Goal: Task Accomplishment & Management: Complete application form

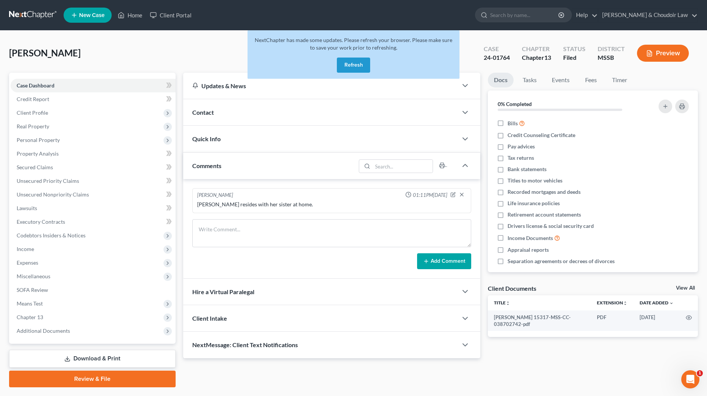
click at [351, 65] on button "Refresh" at bounding box center [353, 65] width 33 height 15
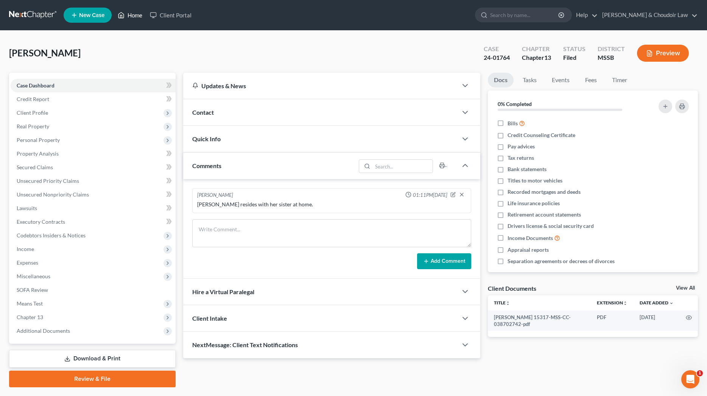
click at [133, 16] on link "Home" at bounding box center [130, 15] width 32 height 14
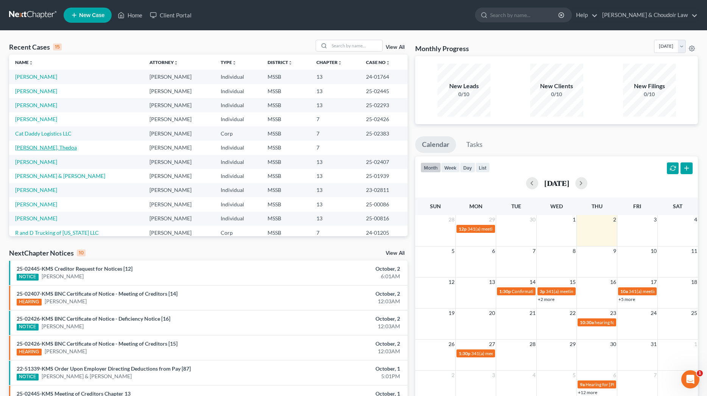
click at [43, 146] on link "Caston, Thedoa" at bounding box center [46, 147] width 62 height 6
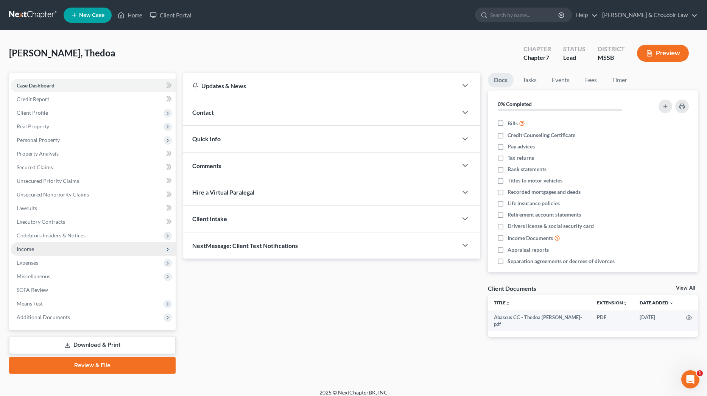
click at [37, 252] on span "Income" at bounding box center [93, 249] width 165 height 14
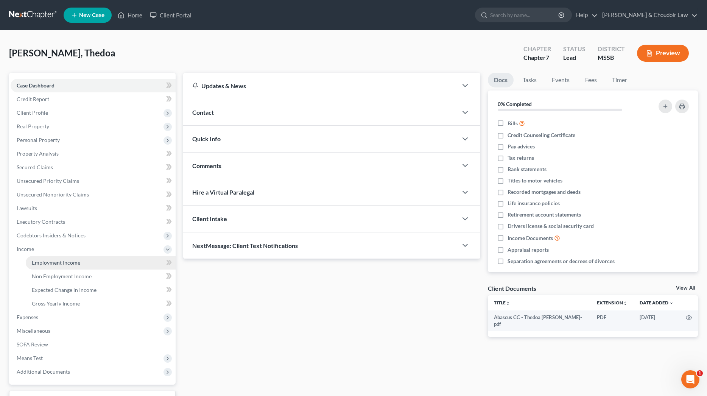
click at [40, 260] on span "Employment Income" at bounding box center [56, 262] width 48 height 6
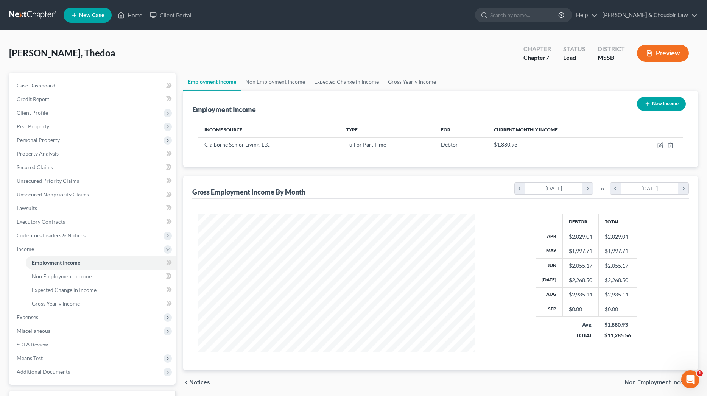
scroll to position [138, 292]
click at [662, 143] on icon "button" at bounding box center [661, 144] width 3 height 3
select select "0"
select select "25"
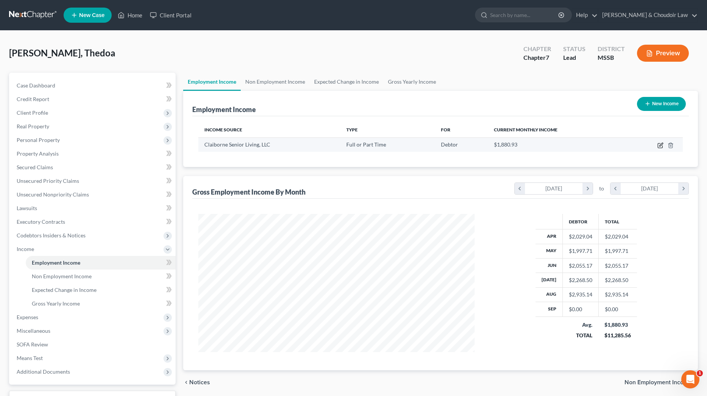
select select "2"
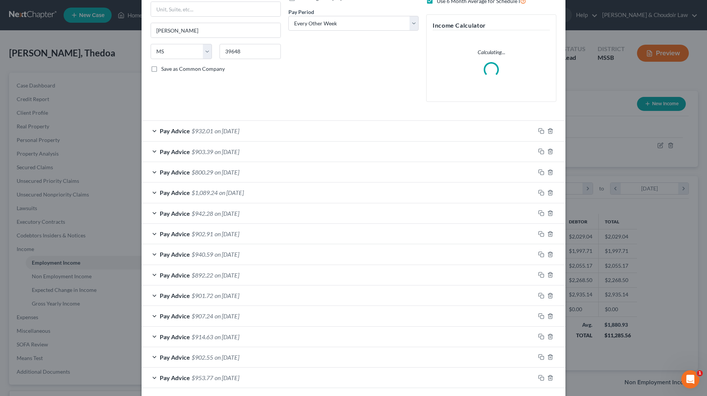
scroll to position [124, 0]
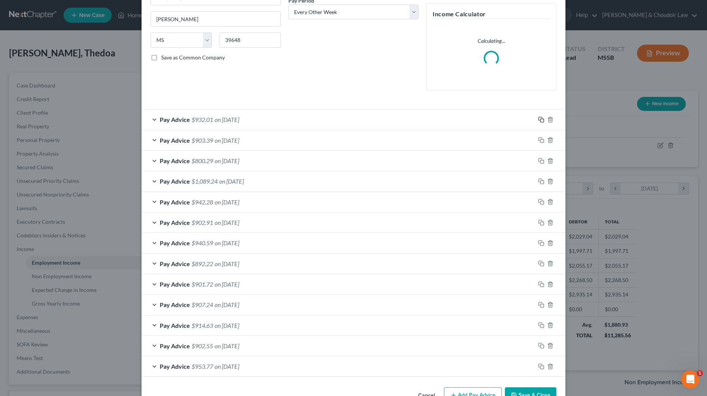
click at [543, 116] on form "Employment Type * Select Full or Part Time Employment Self Employment Company *…" at bounding box center [354, 144] width 406 height 466
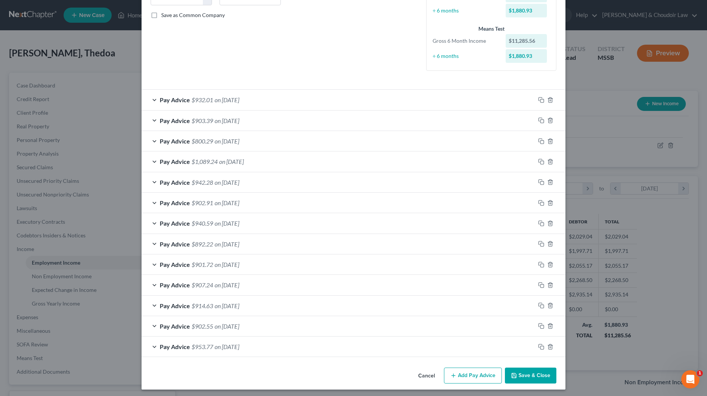
scroll to position [166, 0]
click at [541, 98] on icon "button" at bounding box center [541, 100] width 6 height 6
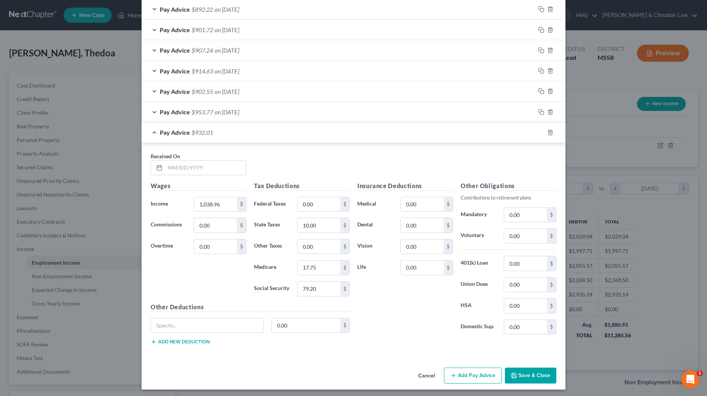
scroll to position [400, 0]
click at [228, 168] on input "text" at bounding box center [205, 168] width 81 height 14
type input "09/12/2025"
type input "1,280.38"
type input "20.00"
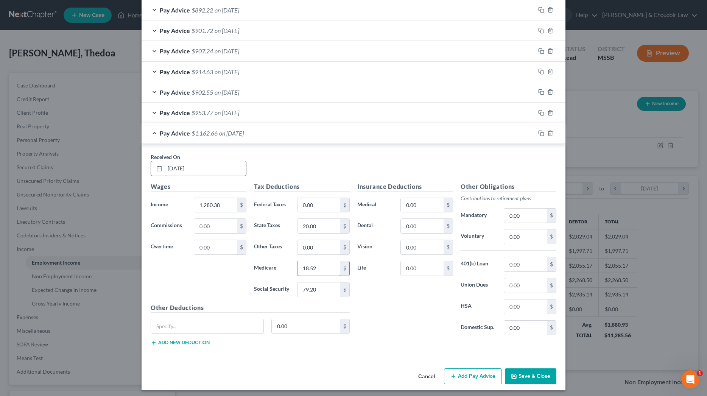
type input "18.52"
type input "79.16"
type input "3.63"
type input "2"
type input "14.12"
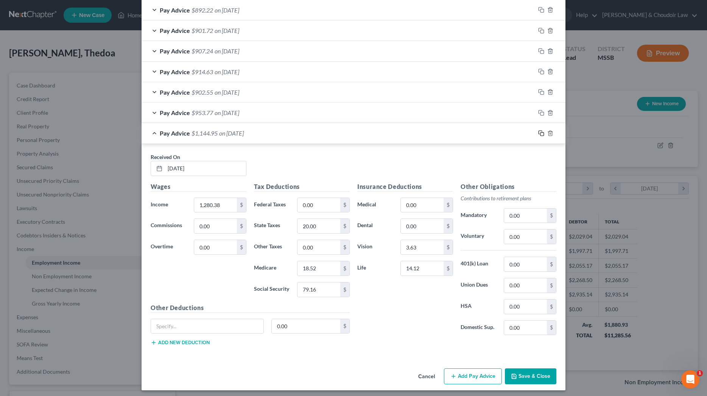
click at [543, 130] on icon "button" at bounding box center [541, 133] width 6 height 6
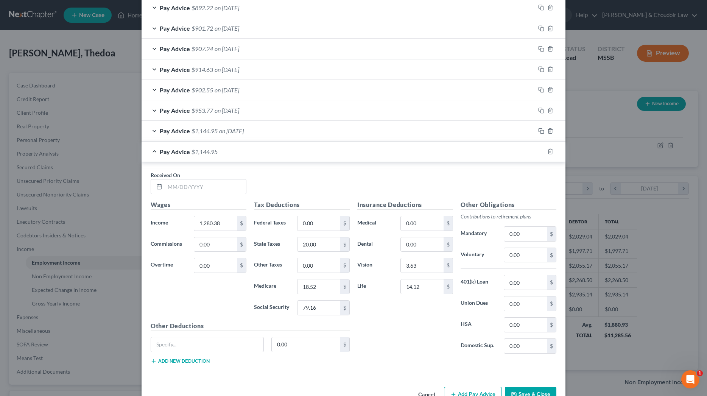
scroll to position [421, 0]
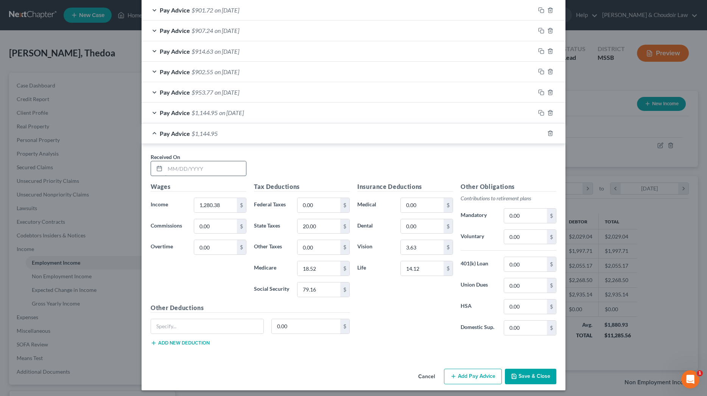
click at [226, 172] on input "text" at bounding box center [205, 168] width 81 height 14
type input "09/26/2025"
type input "1,825.85"
type input "44.00"
type input "26.42"
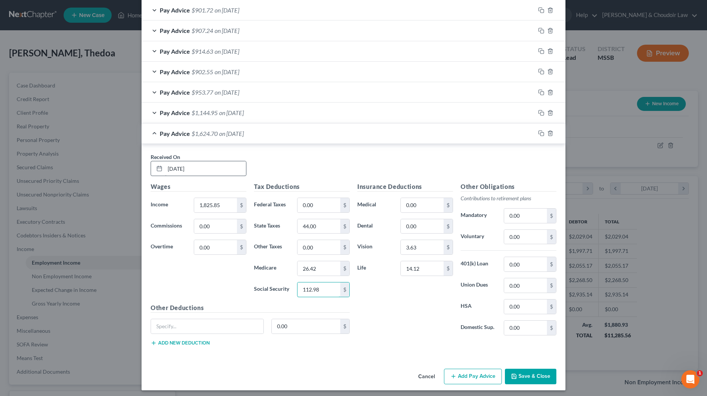
scroll to position [420, 0]
type input "112.98"
drag, startPoint x: 319, startPoint y: 203, endPoint x: 289, endPoint y: 203, distance: 29.5
click at [289, 203] on div "Federal Taxes 0.00 $" at bounding box center [301, 205] width 103 height 15
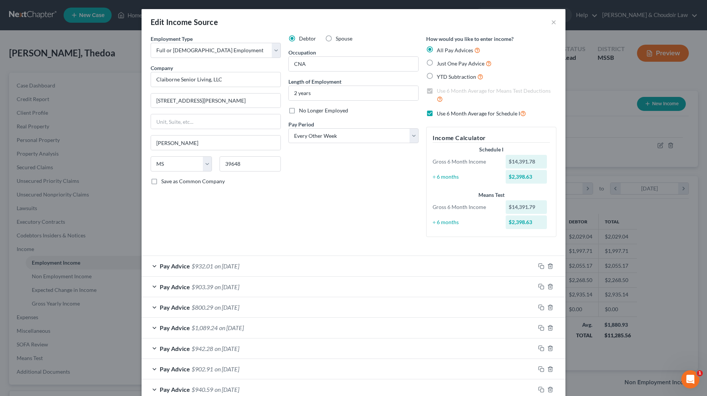
scroll to position [0, 0]
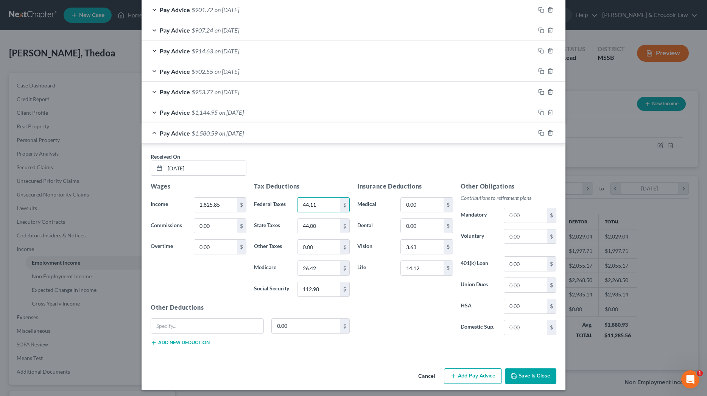
type input "44.11"
click at [532, 369] on button "Save & Close" at bounding box center [530, 377] width 51 height 16
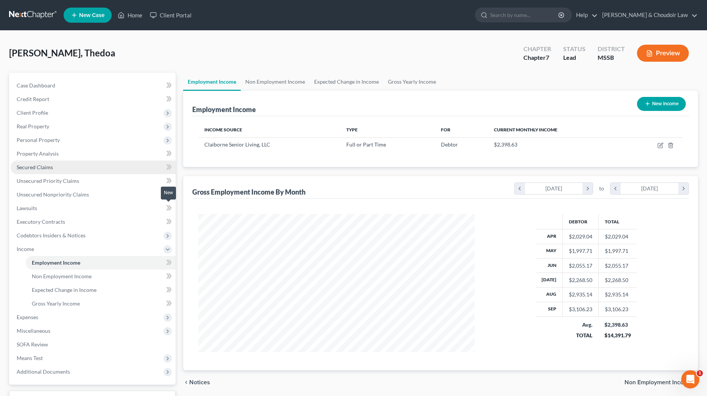
scroll to position [2, 0]
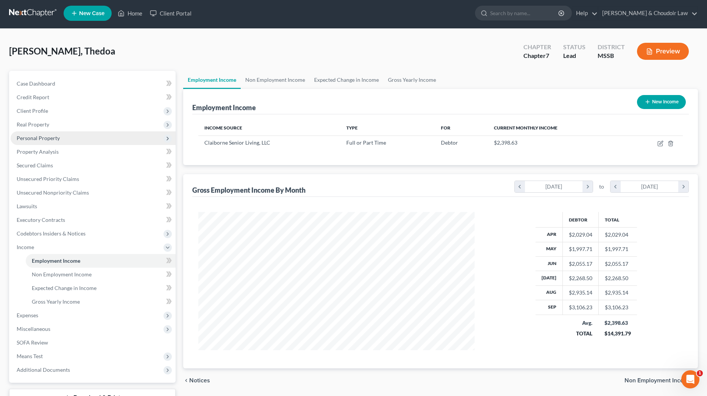
click at [60, 143] on span "Personal Property" at bounding box center [93, 138] width 165 height 14
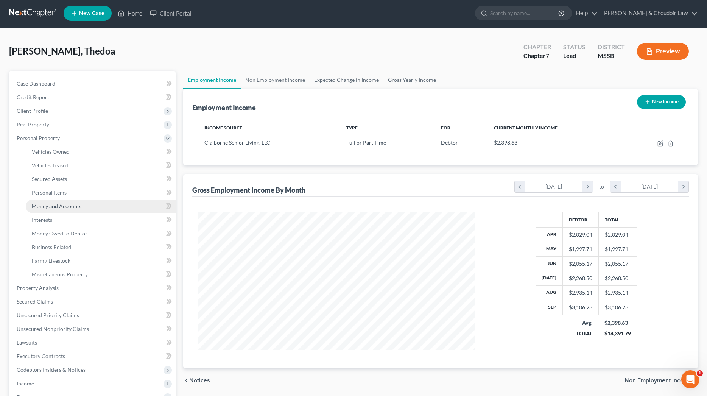
click at [70, 203] on span "Money and Accounts" at bounding box center [57, 206] width 50 height 6
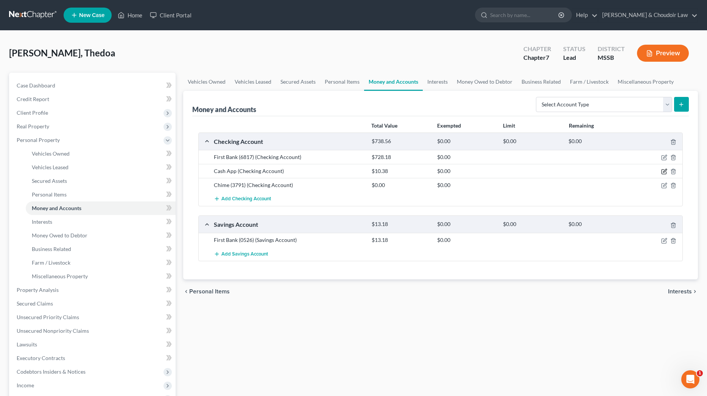
click at [663, 170] on icon "button" at bounding box center [664, 171] width 6 height 6
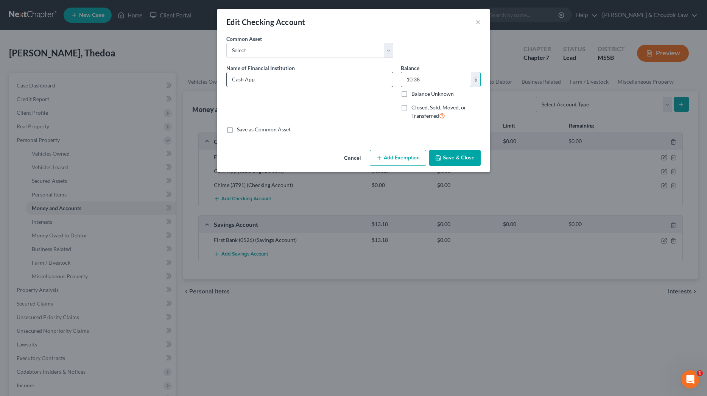
drag, startPoint x: 433, startPoint y: 81, endPoint x: 376, endPoint y: 81, distance: 56.8
click at [376, 81] on div "Name of Financial Institution * Cash App Balance 10.38 $ Balance Unknown Balanc…" at bounding box center [354, 95] width 262 height 62
type input "0"
click at [450, 155] on button "Save & Close" at bounding box center [454, 158] width 51 height 16
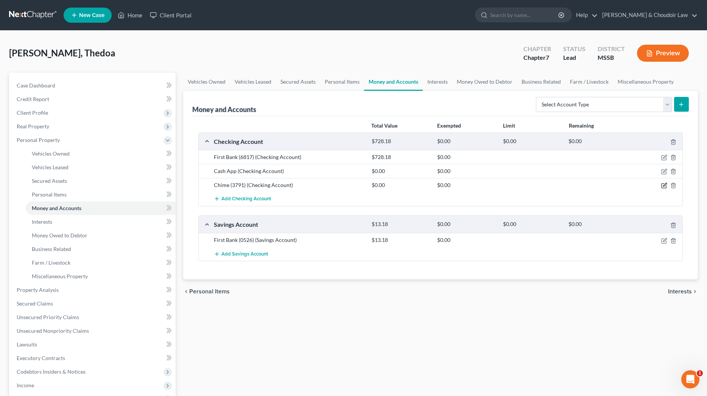
scroll to position [0, 0]
click at [664, 185] on icon "button" at bounding box center [664, 185] width 6 height 6
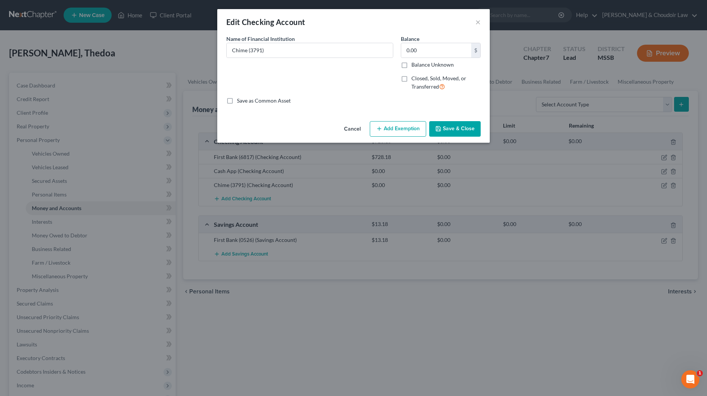
scroll to position [0, 0]
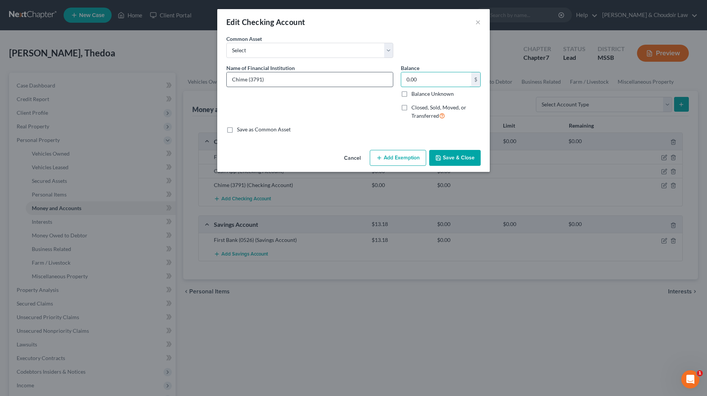
drag, startPoint x: 410, startPoint y: 79, endPoint x: 384, endPoint y: 80, distance: 26.1
click at [384, 80] on div "Name of Financial Institution * Chime (3791) Balance 0.00 $ Balance Unknown Bal…" at bounding box center [354, 95] width 262 height 62
type input "480.77"
click at [460, 159] on button "Save & Close" at bounding box center [454, 158] width 51 height 16
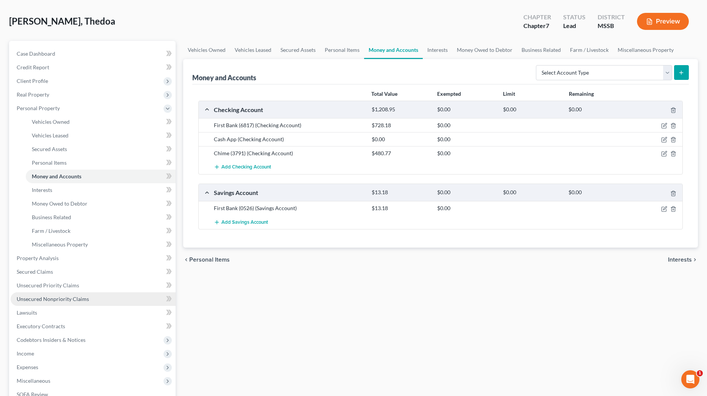
scroll to position [49, 0]
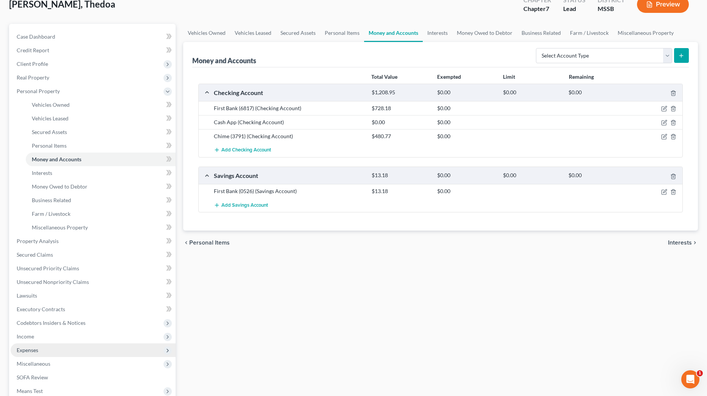
click at [45, 348] on span "Expenses" at bounding box center [93, 350] width 165 height 14
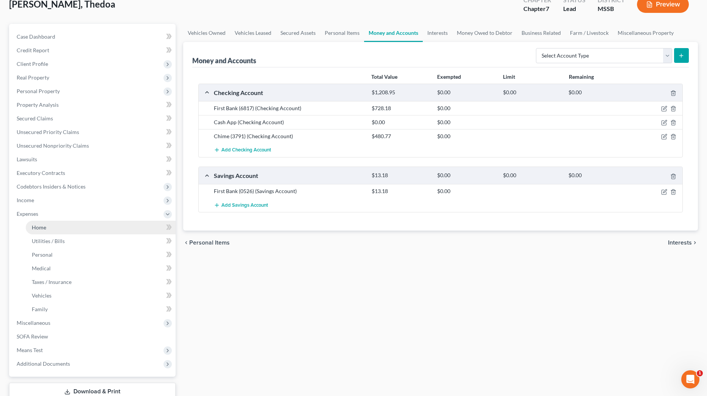
click at [46, 230] on link "Home" at bounding box center [101, 228] width 150 height 14
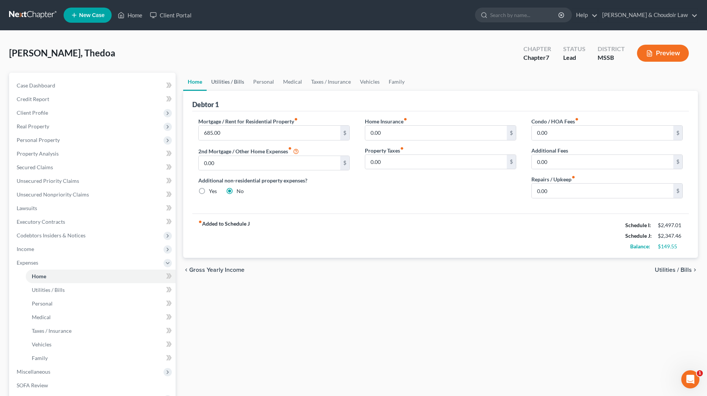
click at [232, 82] on link "Utilities / Bills" at bounding box center [228, 82] width 42 height 18
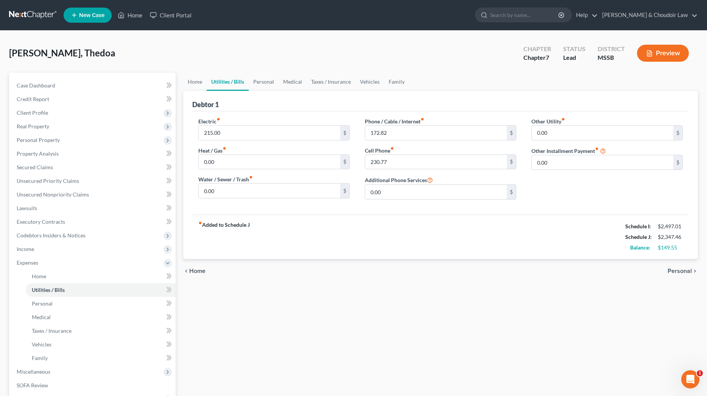
scroll to position [1, 0]
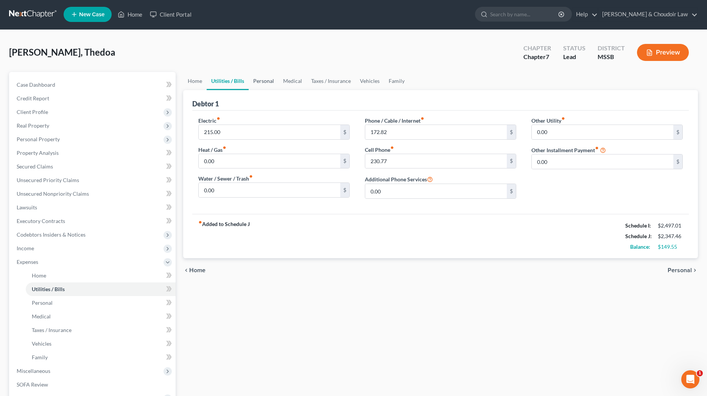
click at [260, 80] on link "Personal" at bounding box center [264, 81] width 30 height 18
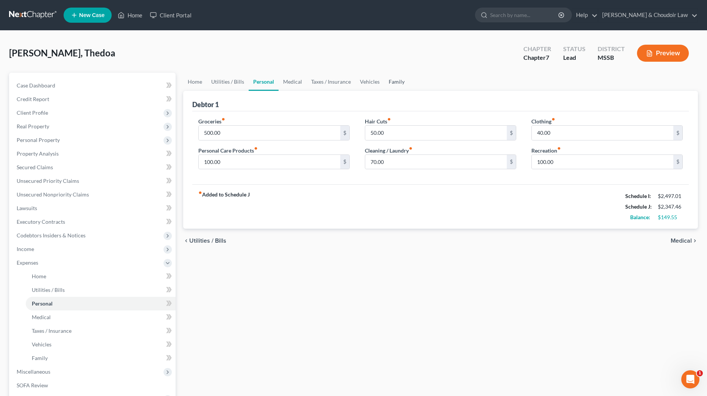
click at [402, 84] on link "Family" at bounding box center [396, 82] width 25 height 18
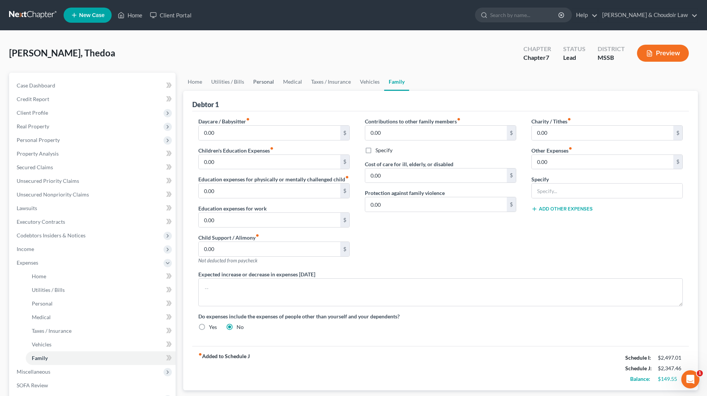
click at [262, 79] on link "Personal" at bounding box center [264, 82] width 30 height 18
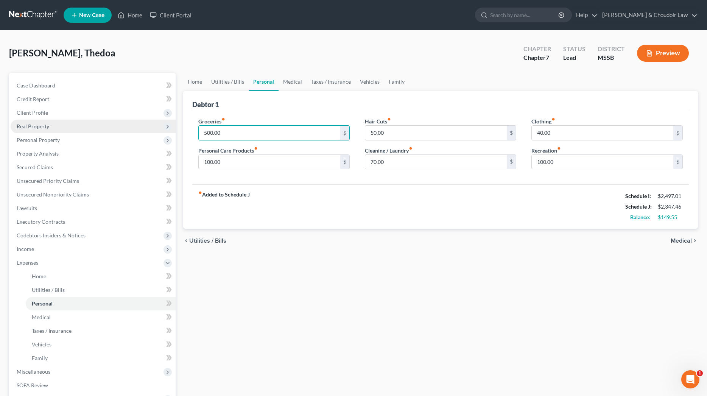
drag, startPoint x: 236, startPoint y: 133, endPoint x: 172, endPoint y: 133, distance: 64.7
click at [172, 133] on div "Petition Navigation Case Dashboard Payments Invoices Payments Payments Credit R…" at bounding box center [353, 271] width 697 height 396
type input "600"
click at [293, 78] on link "Medical" at bounding box center [293, 82] width 28 height 18
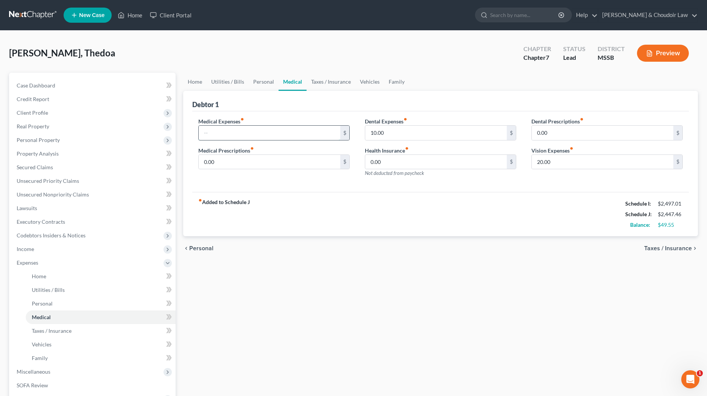
click at [234, 135] on input "text" at bounding box center [270, 133] width 142 height 14
type input "25"
click at [338, 84] on link "Taxes / Insurance" at bounding box center [331, 82] width 49 height 18
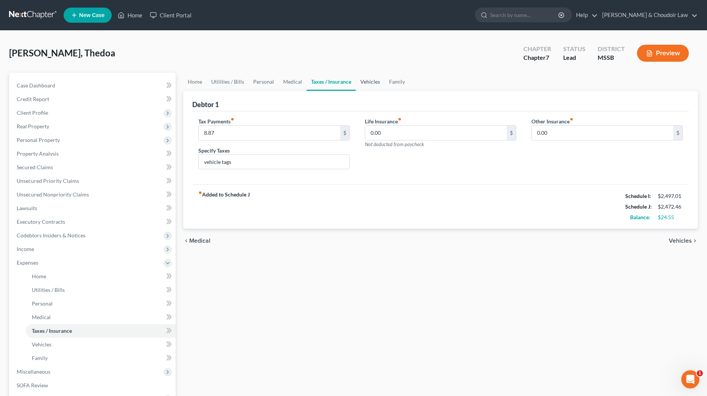
click at [368, 82] on link "Vehicles" at bounding box center [370, 82] width 29 height 18
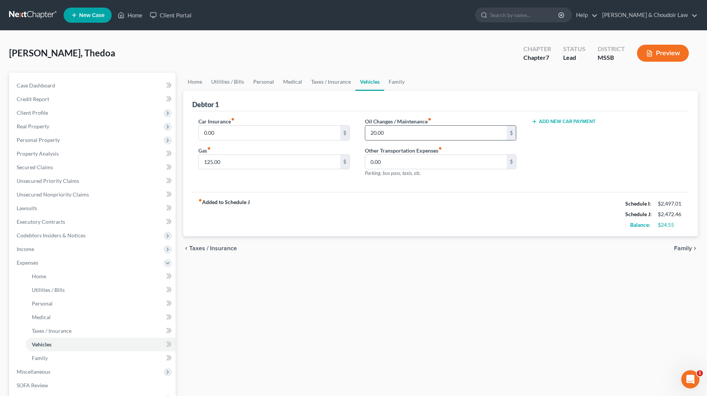
click at [373, 133] on input "20.00" at bounding box center [436, 133] width 142 height 14
type input "40.00"
click at [382, 211] on div "fiber_manual_record Added to Schedule J Schedule I: $2,497.01 Schedule J: $2,49…" at bounding box center [440, 214] width 497 height 44
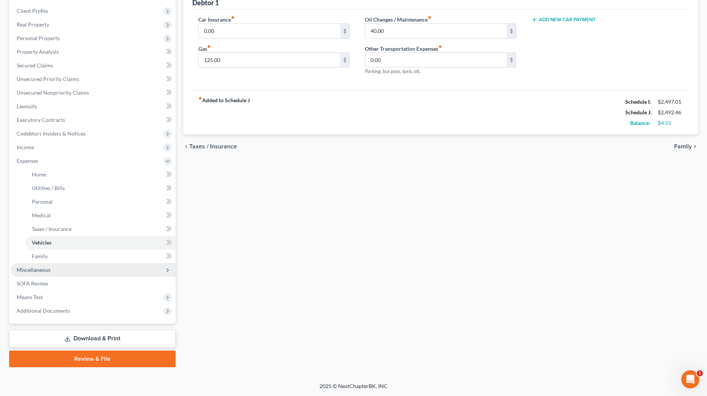
scroll to position [99, 0]
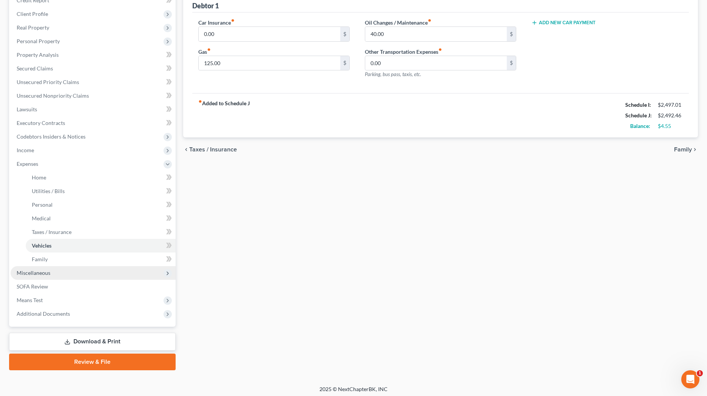
click at [42, 272] on span "Miscellaneous" at bounding box center [34, 273] width 34 height 6
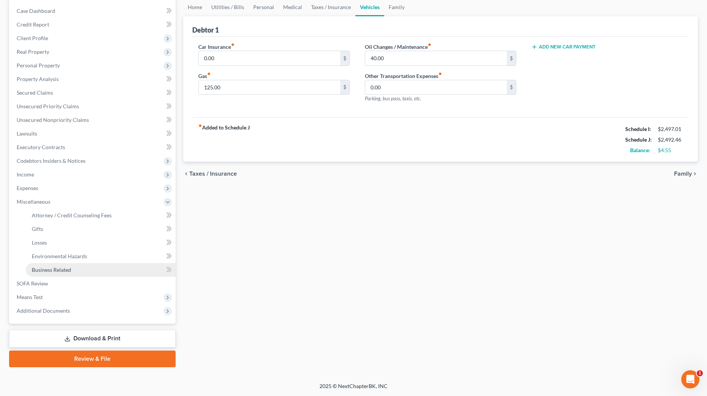
scroll to position [75, 0]
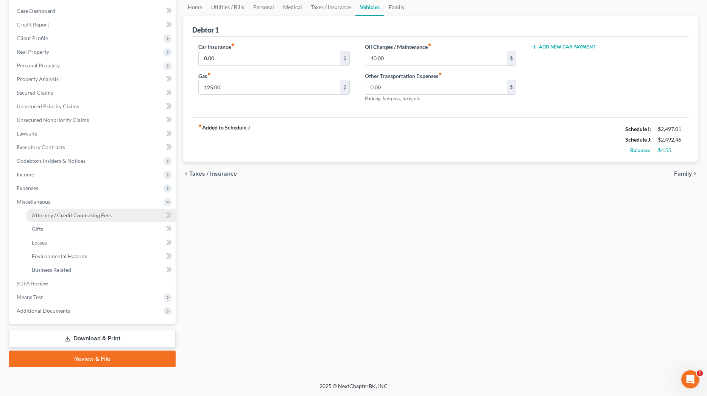
click at [69, 216] on span "Attorney / Credit Counseling Fees" at bounding box center [72, 215] width 80 height 6
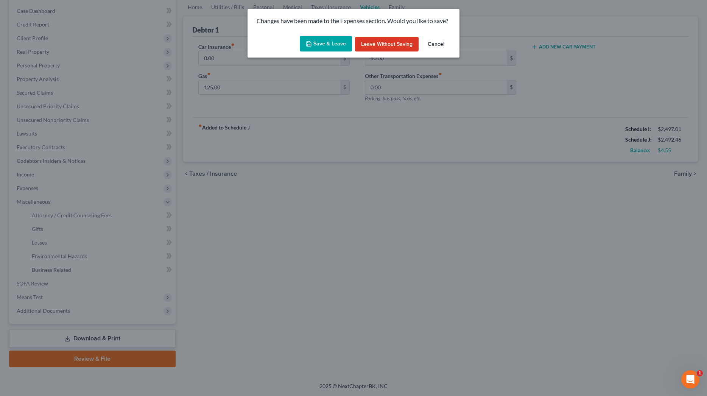
click at [332, 45] on button "Save & Leave" at bounding box center [326, 44] width 52 height 16
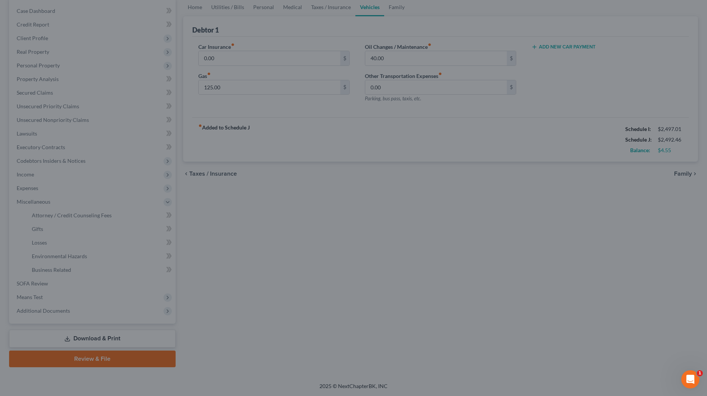
select select "1"
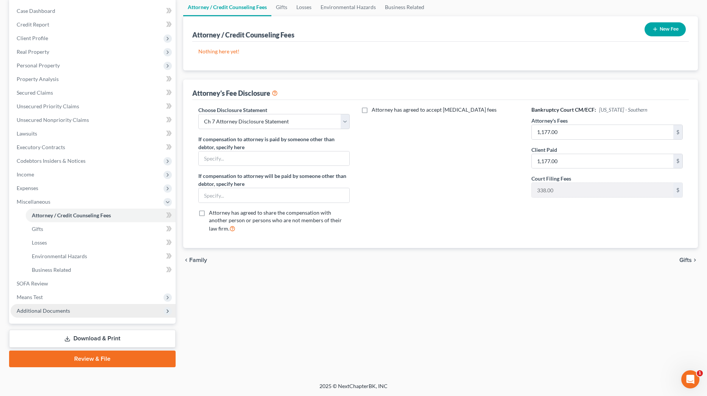
scroll to position [75, 0]
click at [55, 299] on span "Means Test" at bounding box center [93, 297] width 165 height 14
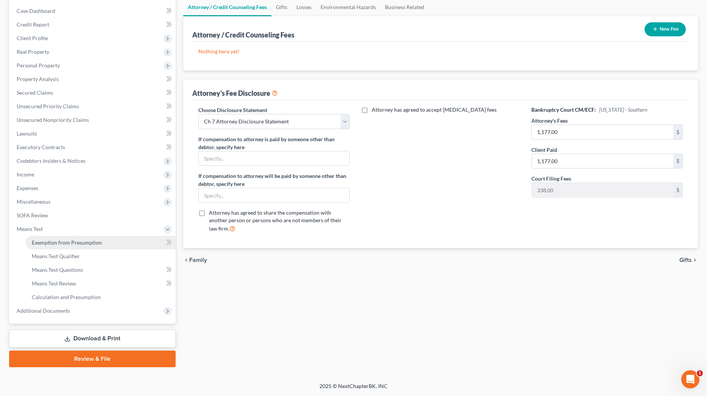
click at [61, 245] on span "Exemption from Presumption" at bounding box center [67, 242] width 70 height 6
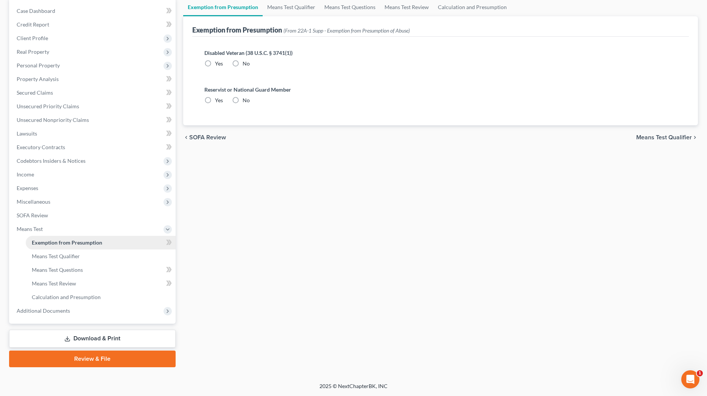
radio input "true"
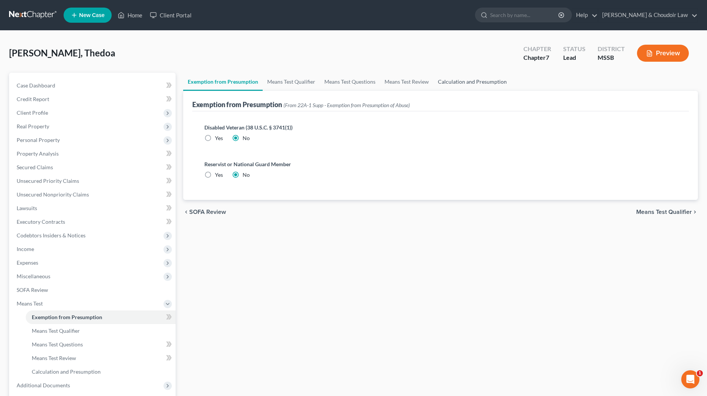
click at [467, 80] on link "Calculation and Presumption" at bounding box center [473, 82] width 78 height 18
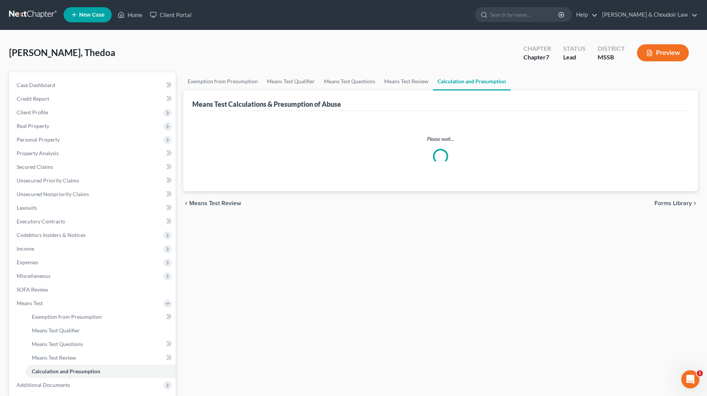
scroll to position [0, 0]
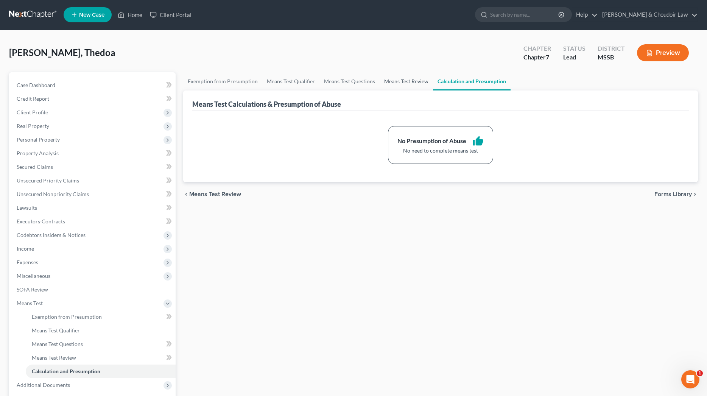
click at [415, 86] on link "Means Test Review" at bounding box center [406, 81] width 53 height 18
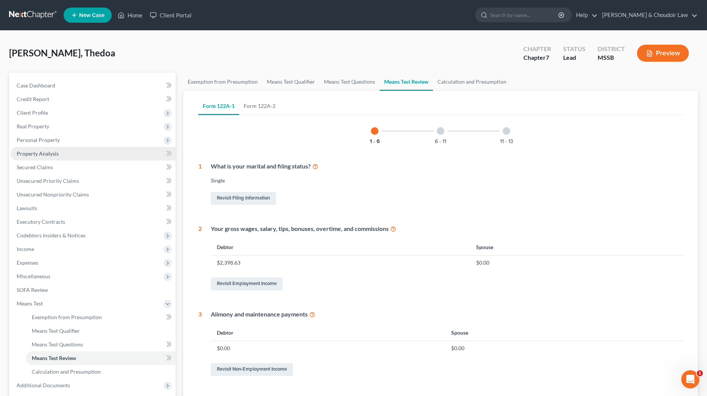
scroll to position [0, 0]
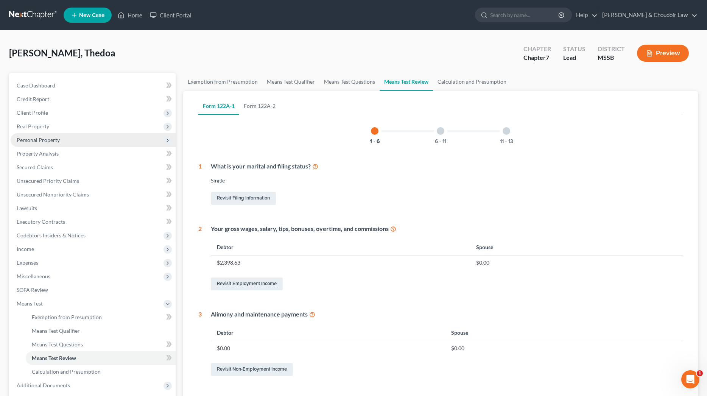
click at [45, 141] on span "Personal Property" at bounding box center [38, 140] width 43 height 6
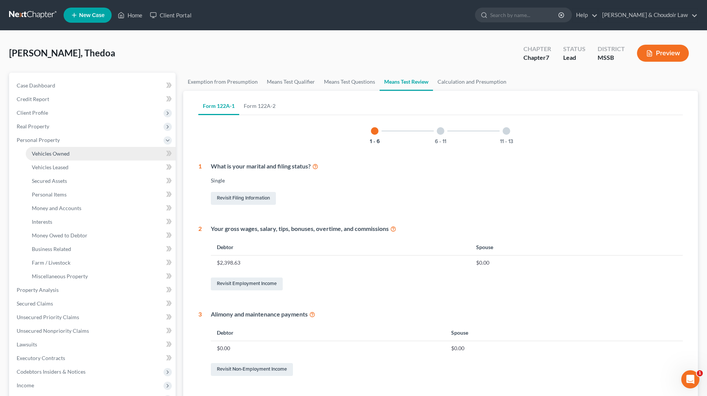
click at [48, 151] on span "Vehicles Owned" at bounding box center [51, 153] width 38 height 6
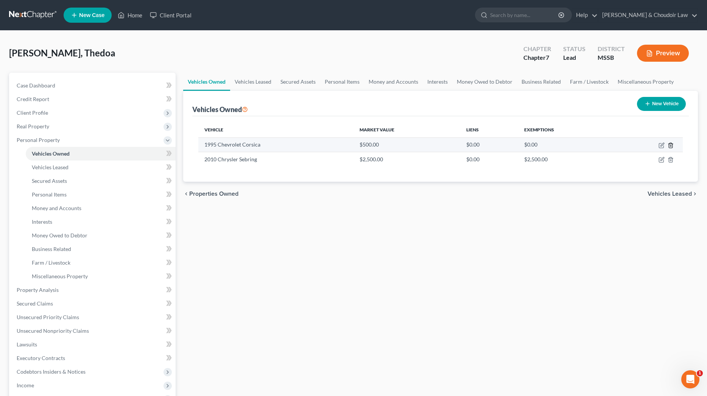
click at [668, 145] on icon "button" at bounding box center [671, 145] width 6 height 6
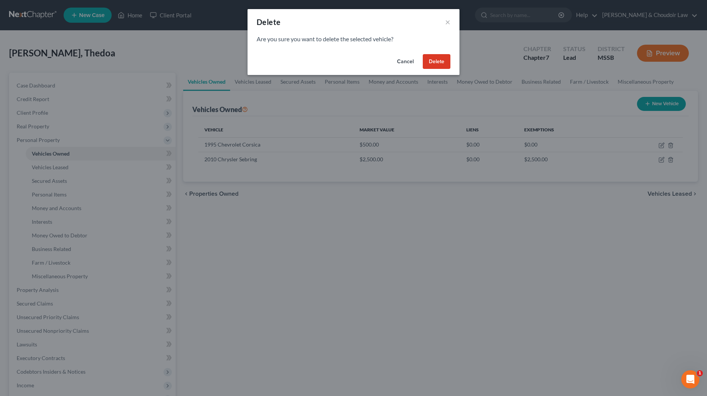
click at [445, 61] on button "Delete" at bounding box center [437, 61] width 28 height 15
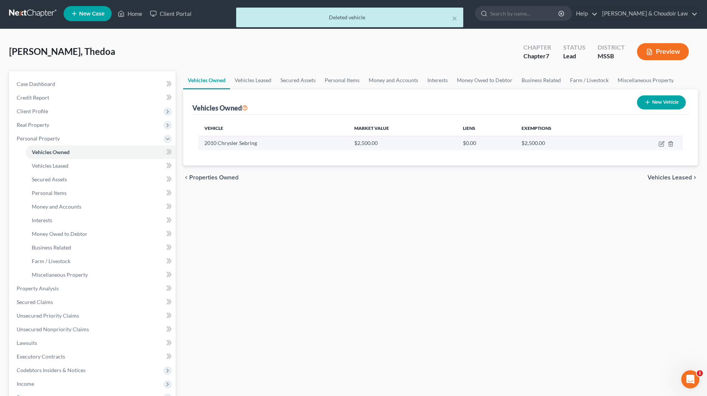
scroll to position [2, 0]
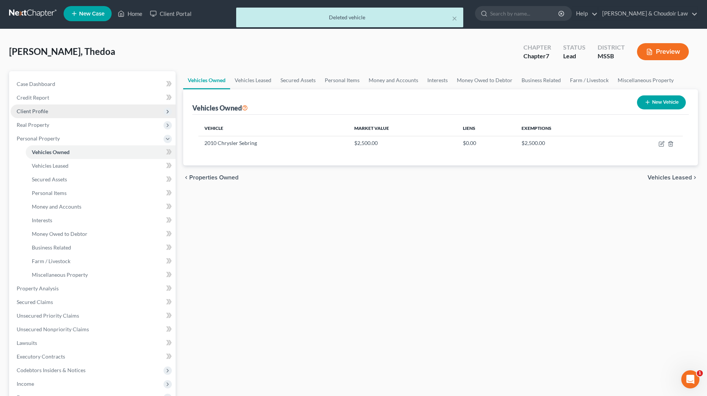
click at [51, 111] on span "Client Profile" at bounding box center [93, 111] width 165 height 14
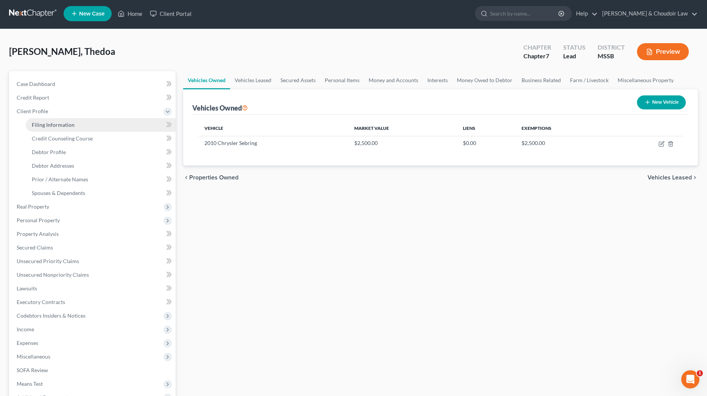
click at [59, 126] on span "Filing Information" at bounding box center [53, 125] width 43 height 6
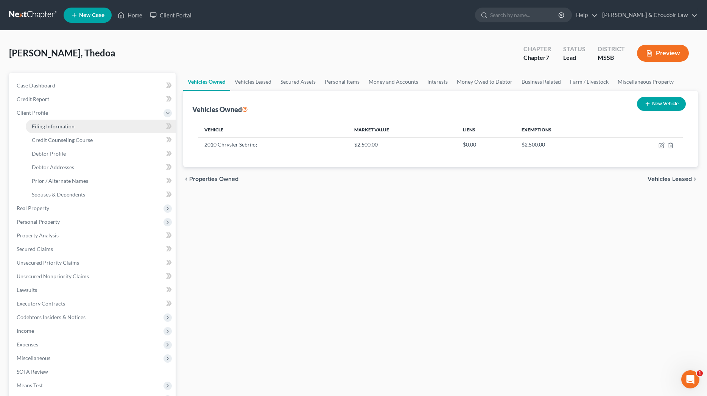
select select "1"
select select "0"
select select "25"
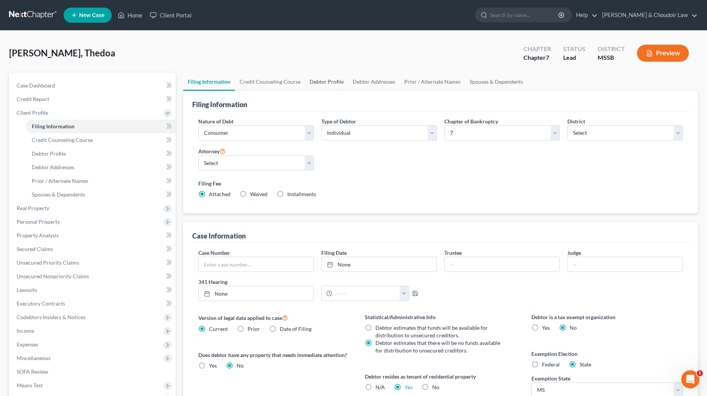
click at [313, 83] on link "Debtor Profile" at bounding box center [326, 82] width 43 height 18
select select "0"
select select "1"
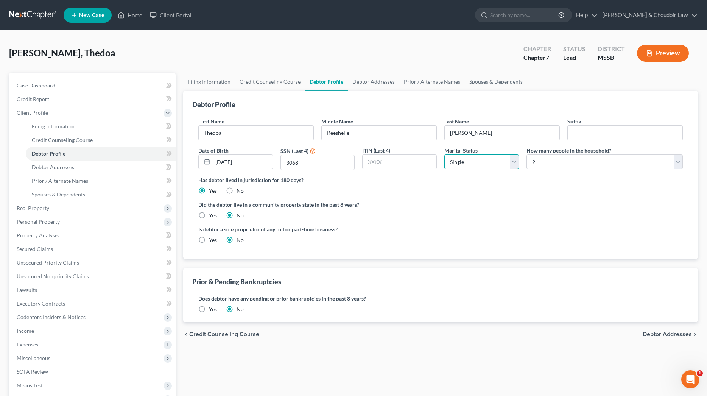
select select "2"
click at [48, 209] on span "Real Property" at bounding box center [33, 208] width 33 height 6
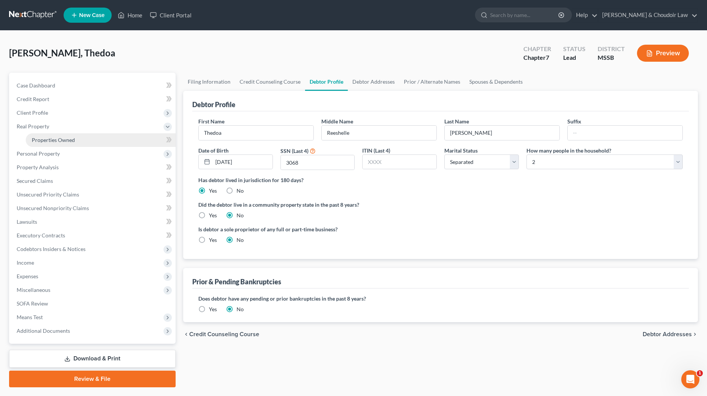
click at [49, 138] on span "Properties Owned" at bounding box center [53, 140] width 43 height 6
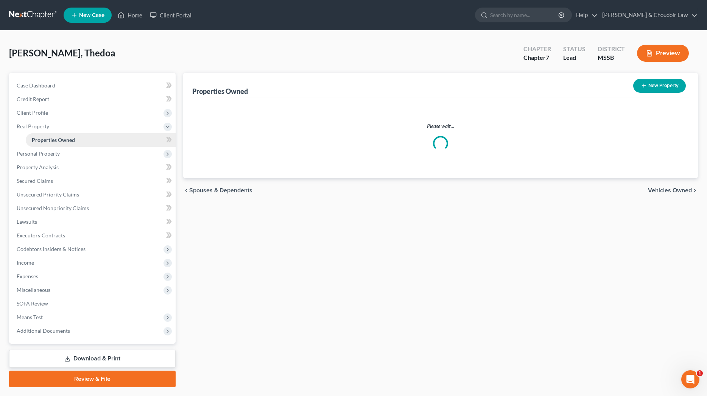
scroll to position [4, 0]
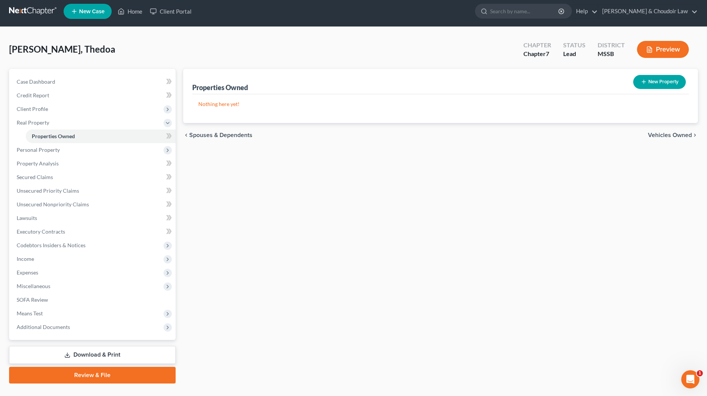
click at [650, 88] on button "New Property" at bounding box center [659, 82] width 53 height 14
select select "25"
select select "0"
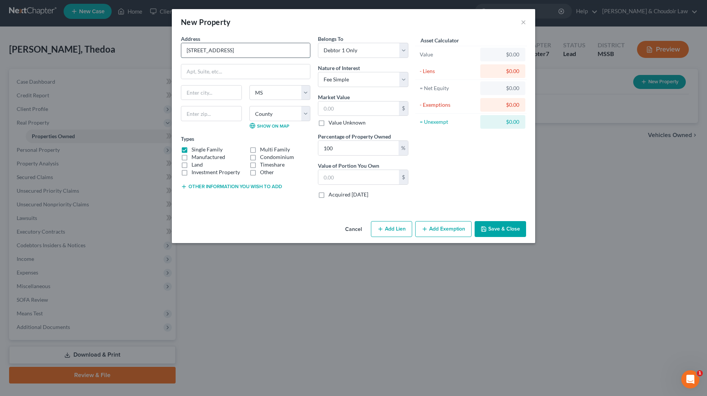
type input "220 W. Oak St."
type input "Magnolia"
type input "39652"
select select "56"
click at [264, 172] on label "Other" at bounding box center [267, 172] width 14 height 8
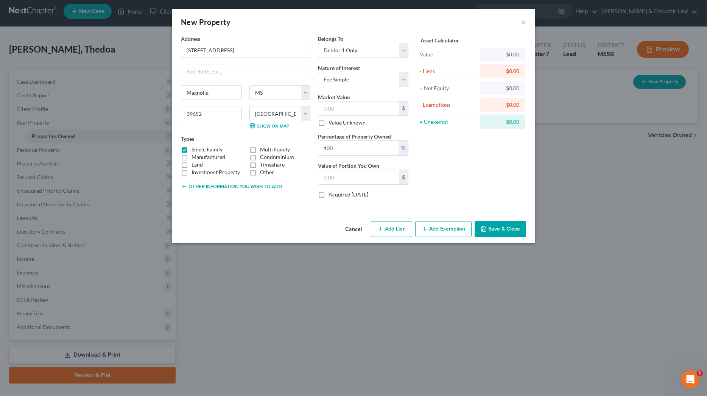
click at [264, 172] on input "Other" at bounding box center [265, 170] width 5 height 5
checkbox input "true"
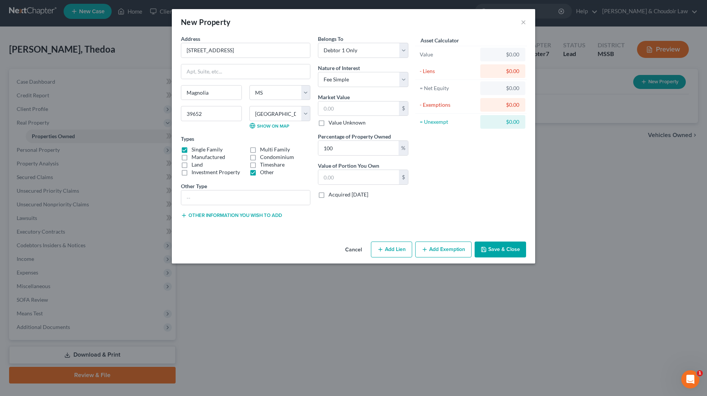
click at [198, 164] on label "Land" at bounding box center [197, 165] width 11 height 8
click at [198, 164] on input "Land" at bounding box center [197, 163] width 5 height 5
checkbox input "true"
click at [219, 200] on input "text" at bounding box center [245, 197] width 129 height 14
type input "tenancy by entirety with estranged H. H lives in home and debtor rents"
